Goal: Task Accomplishment & Management: Manage account settings

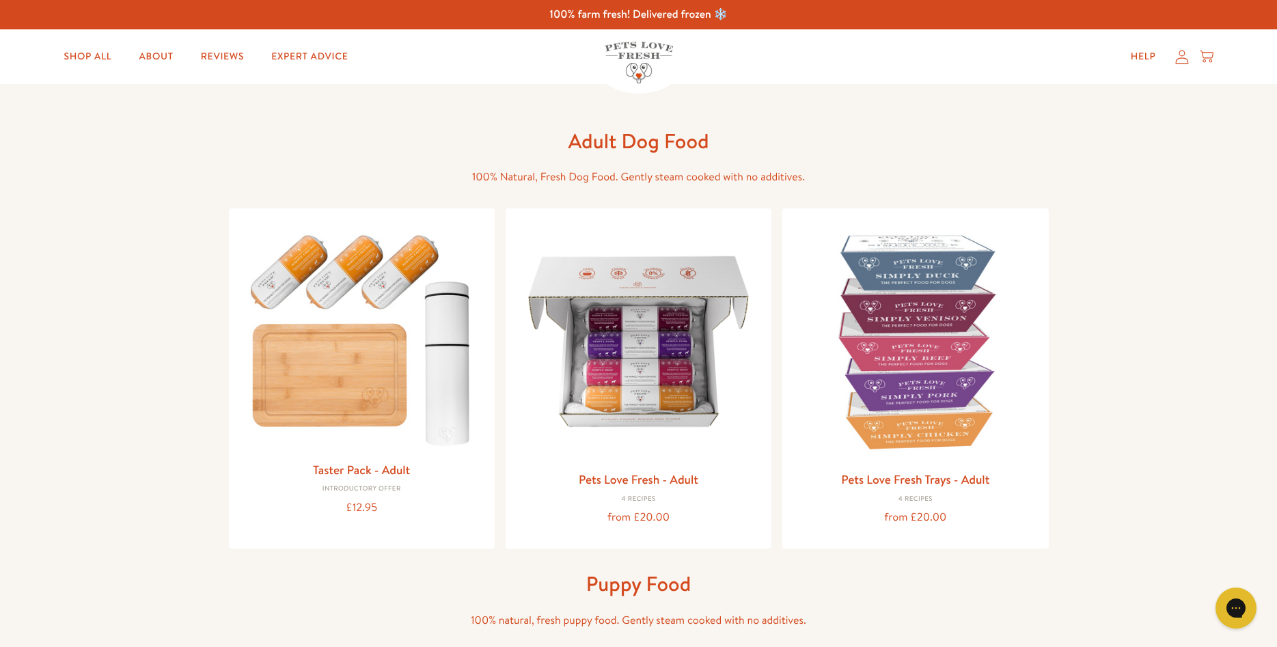
click at [1184, 59] on icon at bounding box center [1182, 57] width 14 height 14
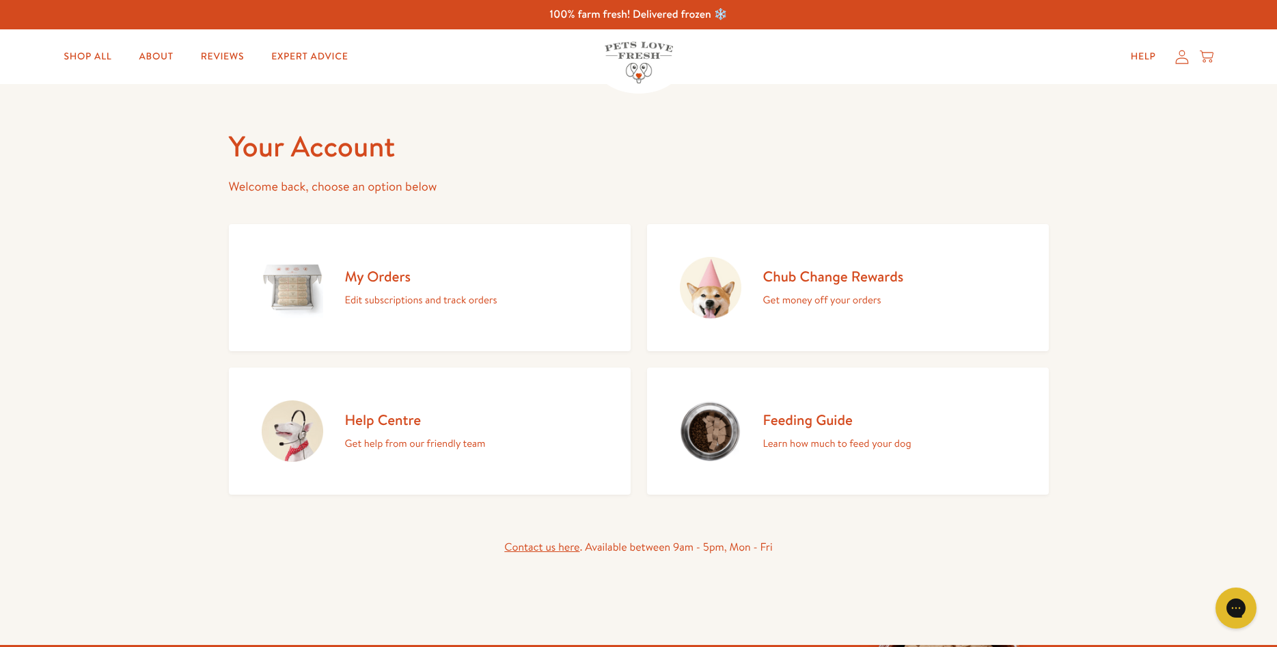
click at [372, 288] on div "My Orders Edit subscriptions and track orders" at bounding box center [421, 288] width 152 height 42
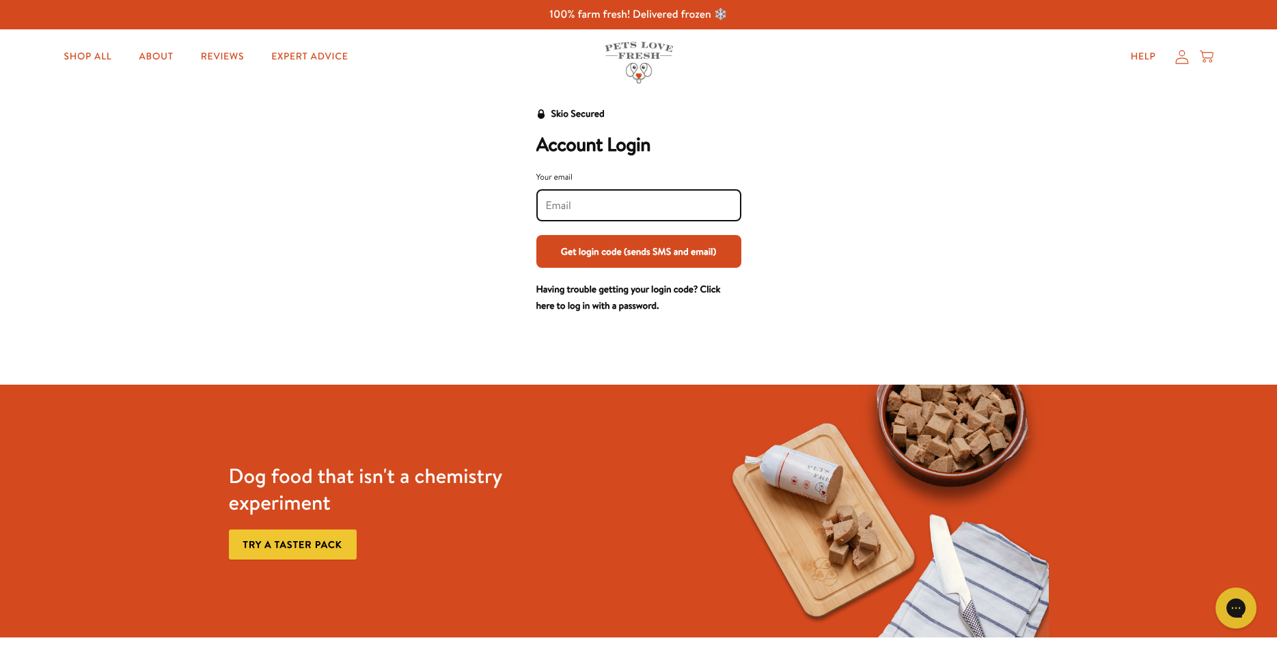
click at [638, 204] on input "Your email" at bounding box center [639, 205] width 186 height 15
type input "traceysplace1@outlook.com"
click at [627, 249] on button "Get login code (sends SMS and email)" at bounding box center [638, 251] width 205 height 33
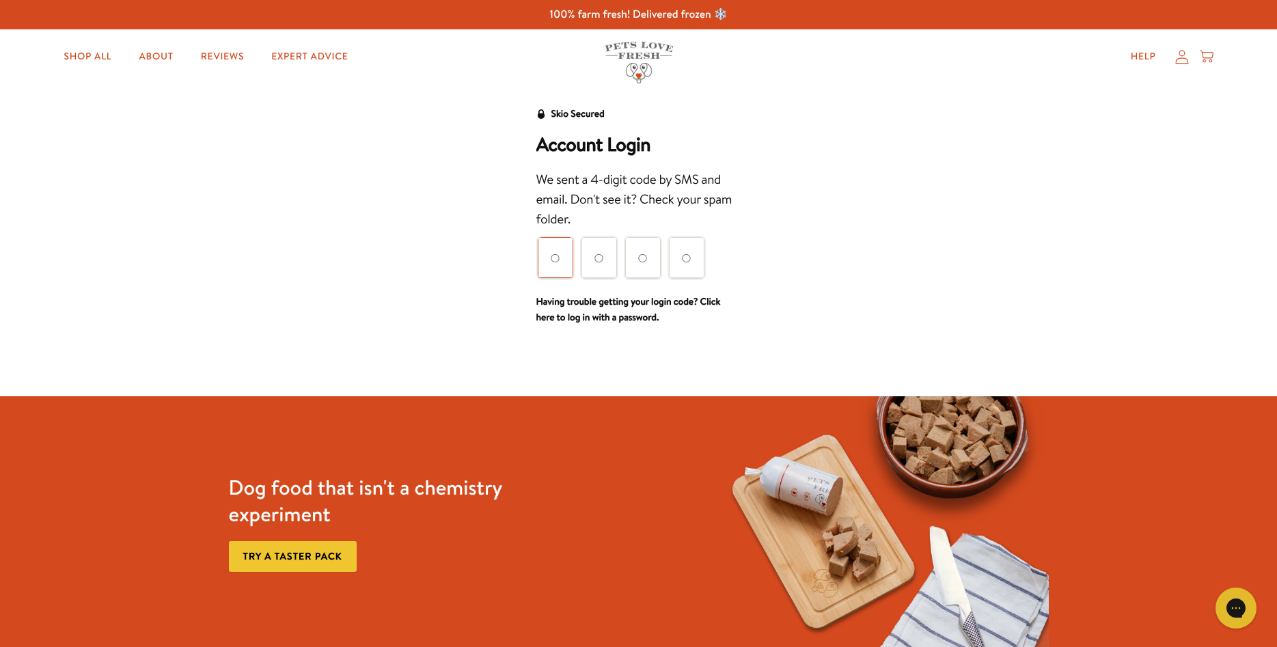
click at [566, 260] on input "Please enter your pin code" at bounding box center [556, 257] width 36 height 41
type input "2"
type input "1"
type input "5"
type input "1"
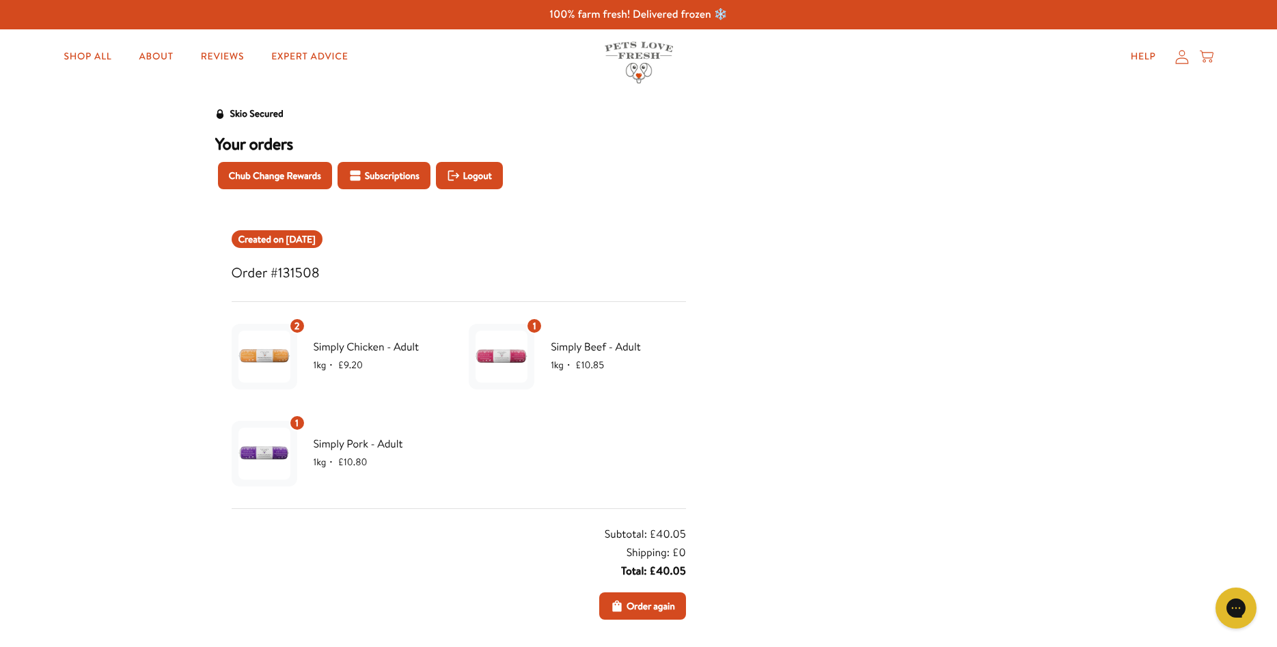
scroll to position [70, 0]
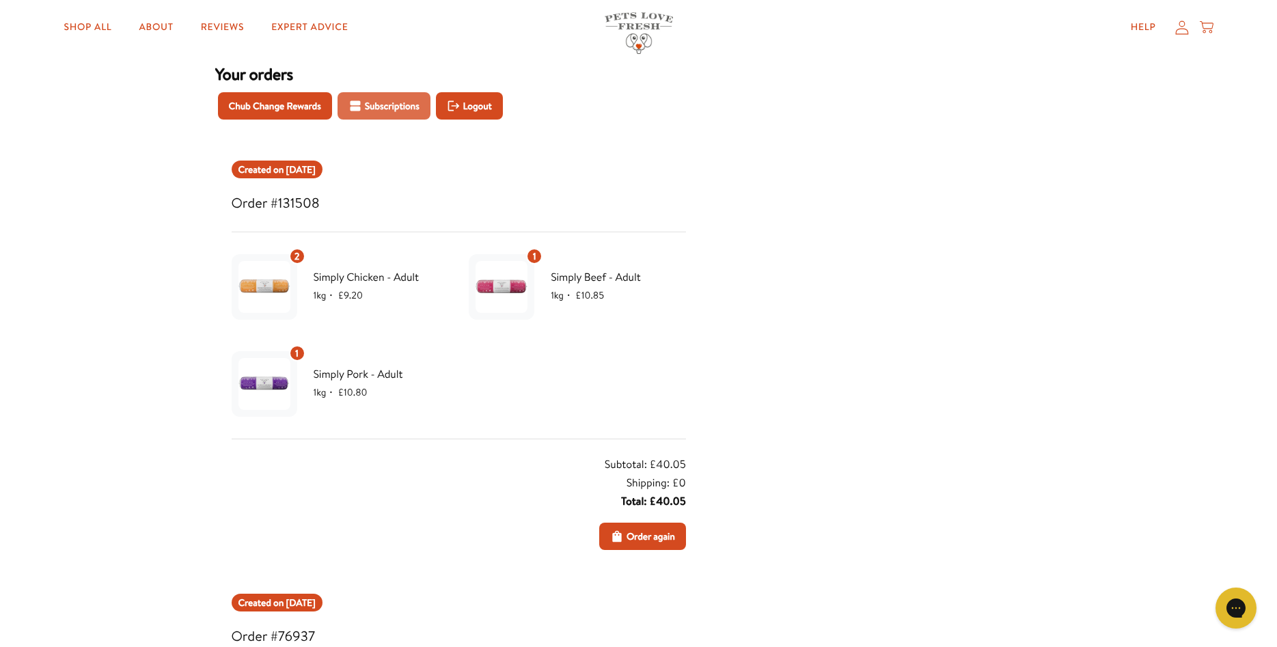
click at [400, 98] on span "Subscriptions" at bounding box center [392, 105] width 55 height 15
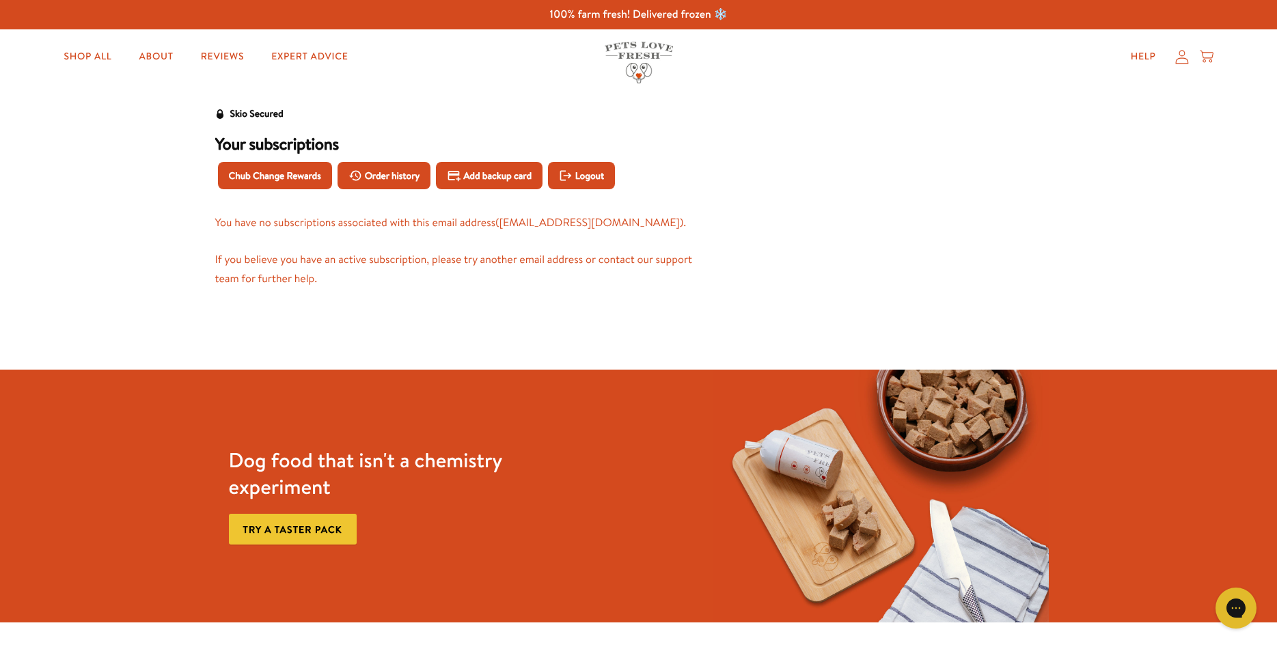
click at [1188, 52] on icon at bounding box center [1182, 57] width 14 height 14
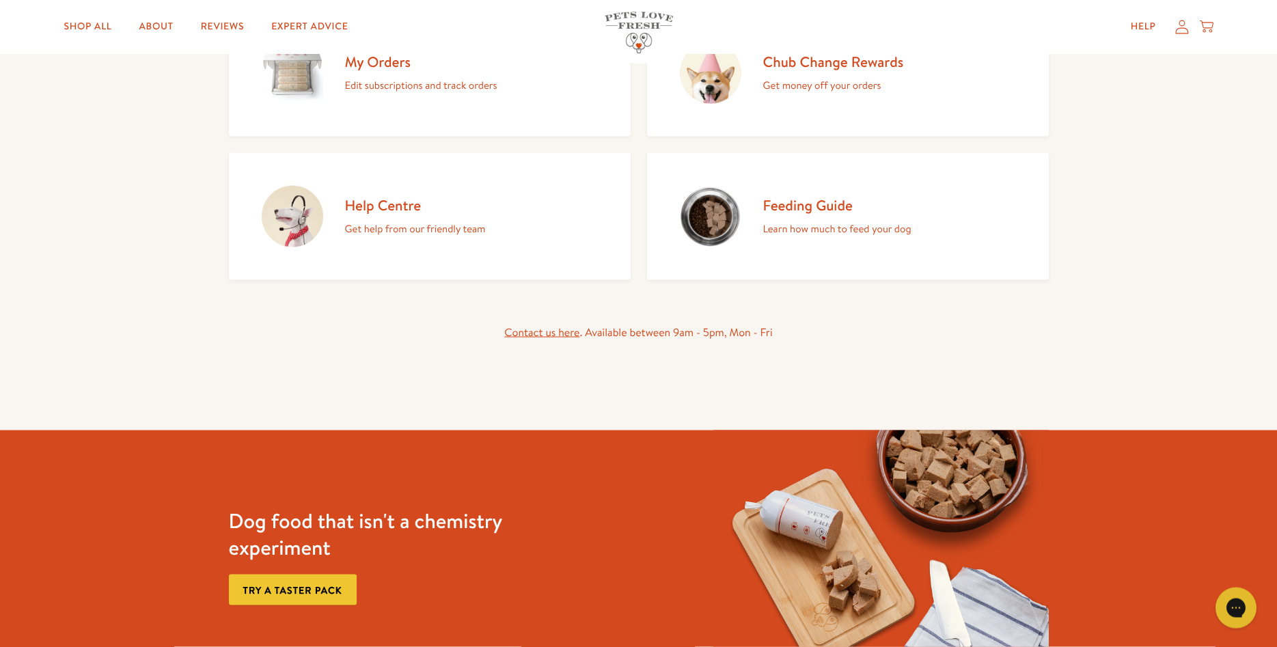
scroll to position [209, 0]
